Goal: Task Accomplishment & Management: Complete application form

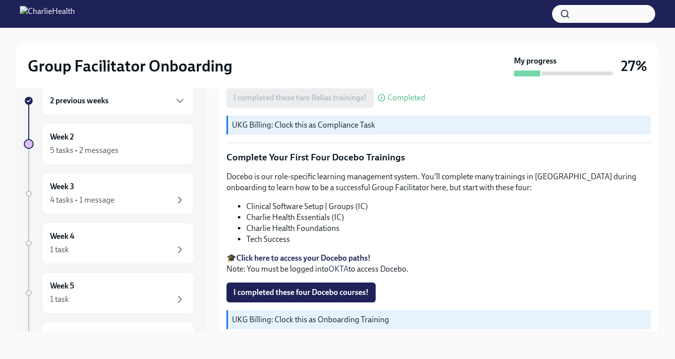
scroll to position [1398, 0]
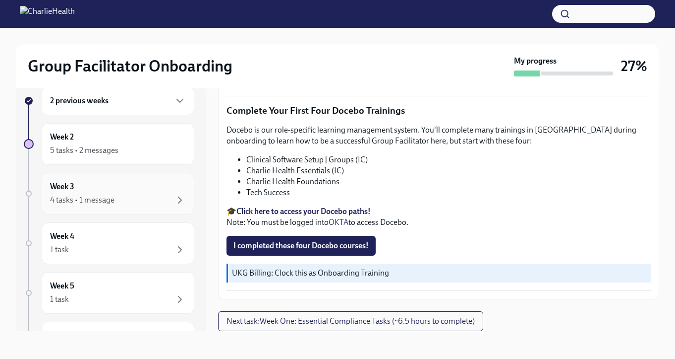
click at [98, 199] on div "4 tasks • 1 message" at bounding box center [82, 199] width 64 height 11
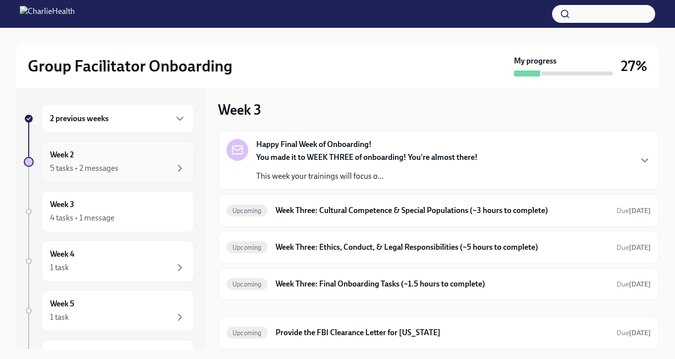
click at [125, 172] on div "5 tasks • 2 messages" at bounding box center [118, 168] width 136 height 12
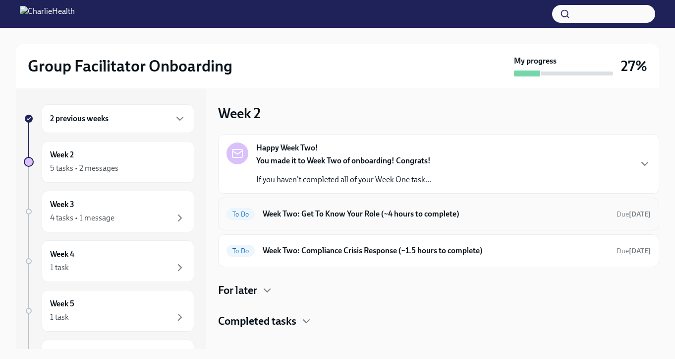
click at [347, 212] on h6 "Week Two: Get To Know Your Role (~4 hours to complete)" at bounding box center [436, 213] width 346 height 11
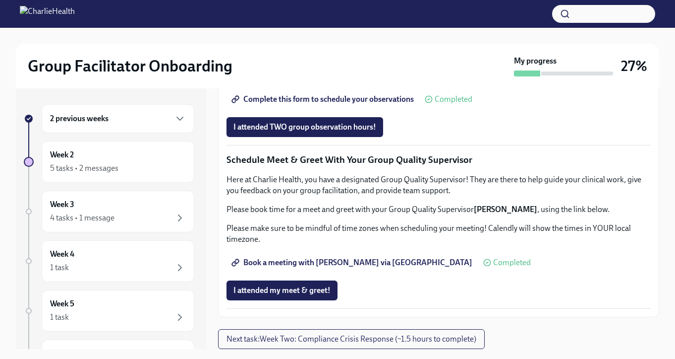
scroll to position [877, 0]
click at [334, 132] on span "I attended TWO group observation hours!" at bounding box center [305, 127] width 143 height 10
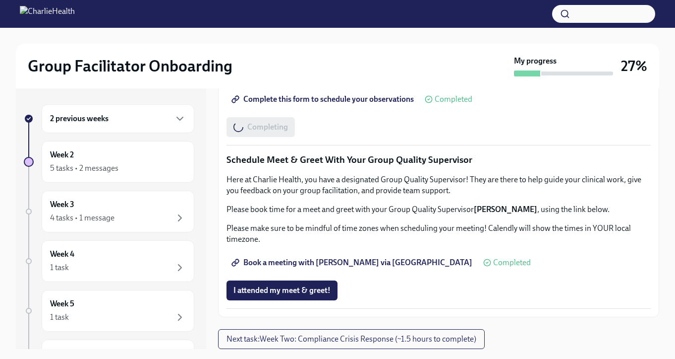
scroll to position [18, 0]
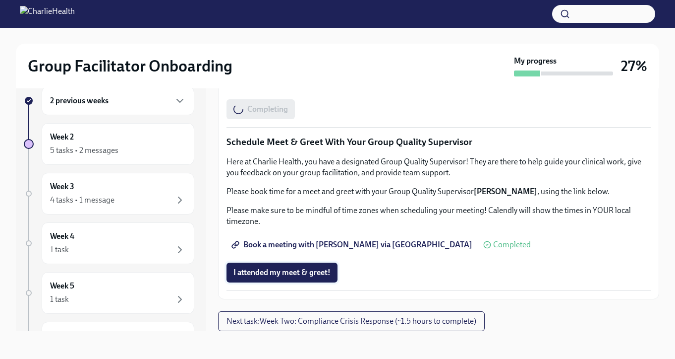
click at [303, 270] on span "I attended my meet & greet!" at bounding box center [282, 272] width 97 height 10
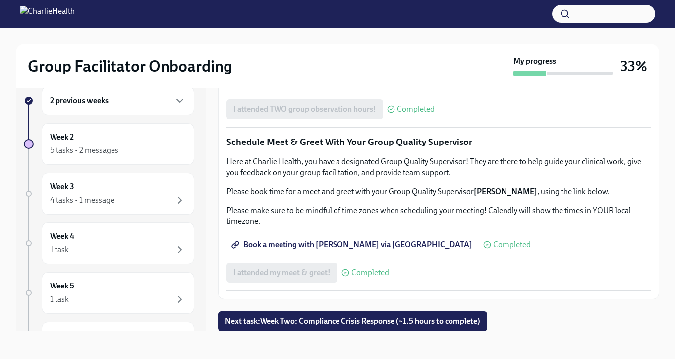
scroll to position [962, 0]
click at [307, 322] on span "Next task : Week Two: Compliance Crisis Response (~1.5 hours to complete)" at bounding box center [352, 321] width 255 height 10
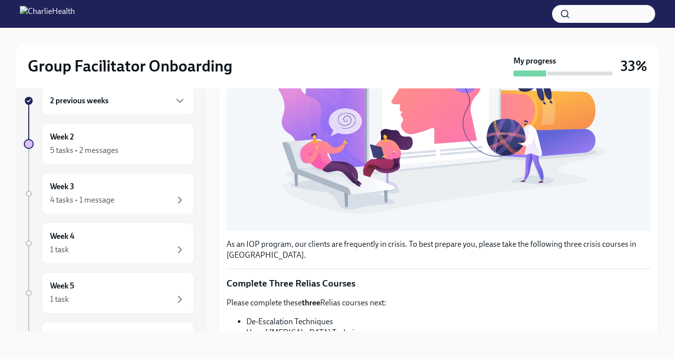
scroll to position [360, 0]
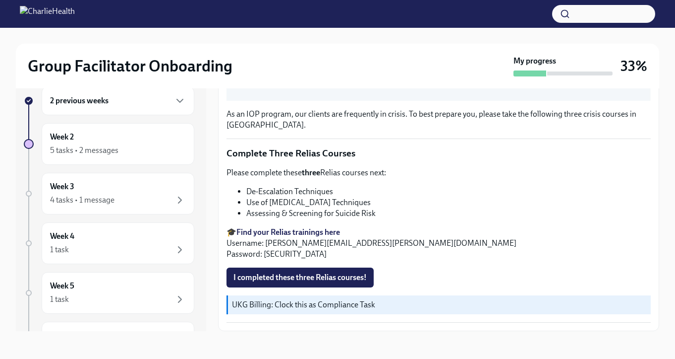
click at [323, 213] on li "Assessing & Screening for Suicide Risk" at bounding box center [448, 213] width 405 height 11
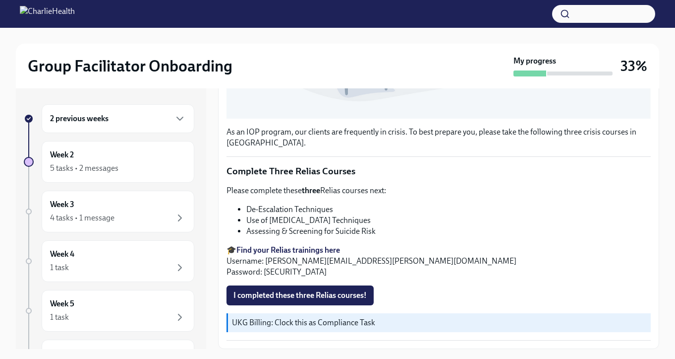
click at [122, 119] on div "2 previous weeks" at bounding box center [118, 119] width 136 height 12
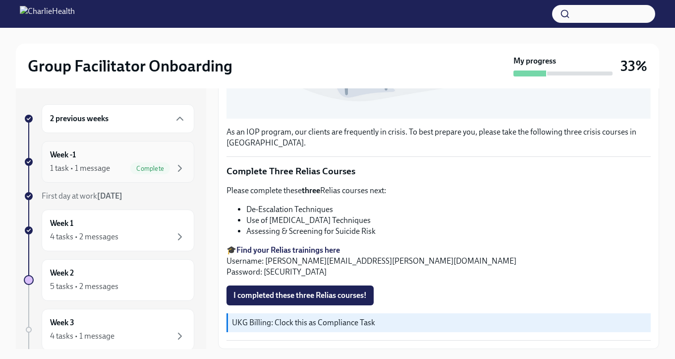
click at [105, 158] on div "Week -1 1 task • 1 message Complete" at bounding box center [118, 161] width 136 height 25
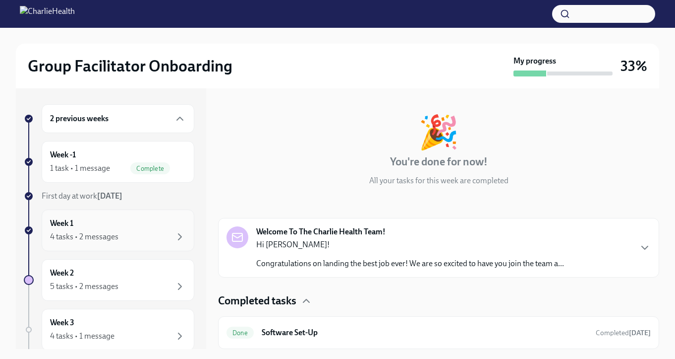
click at [90, 233] on div "4 tasks • 2 messages" at bounding box center [84, 236] width 68 height 11
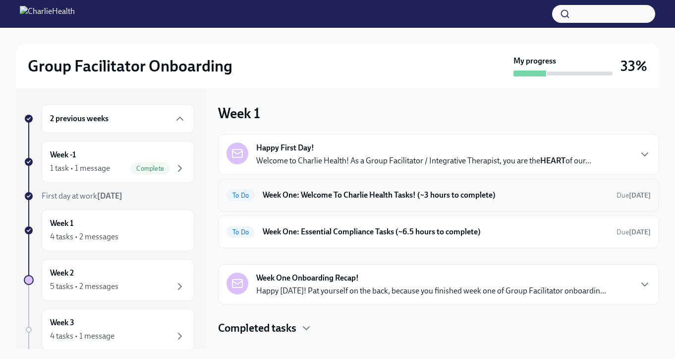
click at [292, 209] on div "To Do Week One: Welcome To Charlie Health Tasks! (~3 hours to complete) Due [DA…" at bounding box center [438, 195] width 441 height 33
click at [293, 195] on h6 "Week One: Welcome To Charlie Health Tasks! (~3 hours to complete)" at bounding box center [436, 194] width 346 height 11
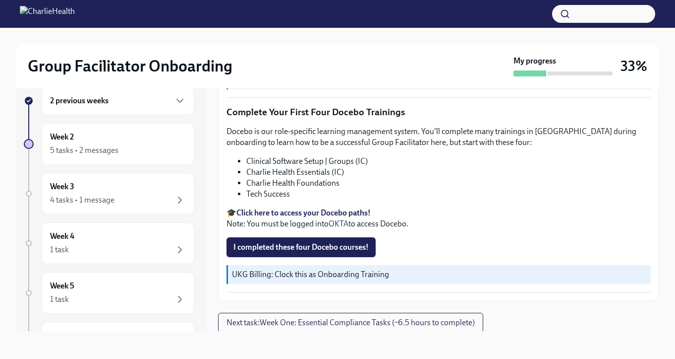
scroll to position [1398, 0]
